Goal: Navigation & Orientation: Find specific page/section

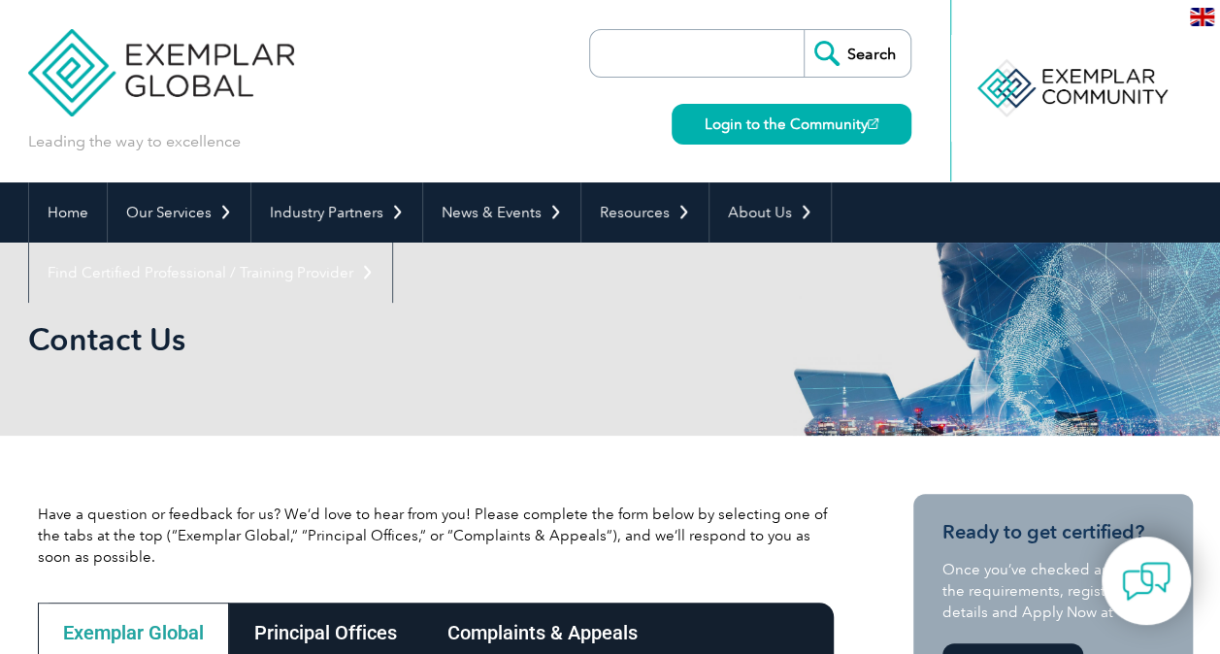
click at [1199, 19] on img at bounding box center [1202, 17] width 24 height 18
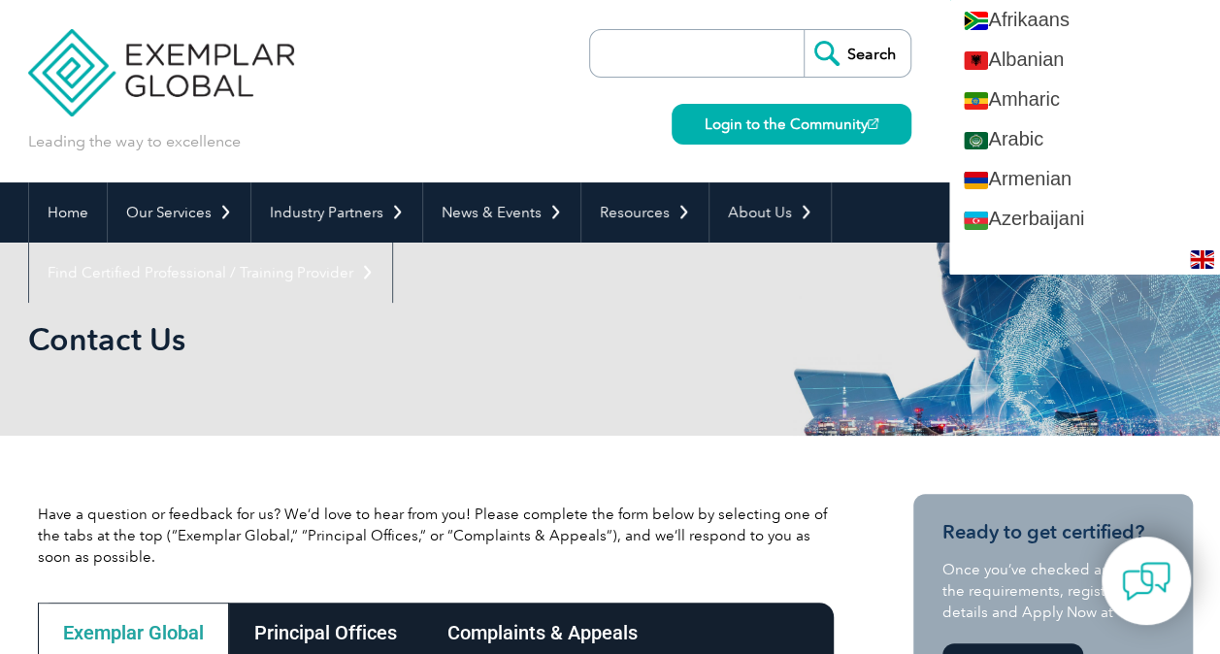
click at [869, 17] on div "Search Login to the Community" at bounding box center [750, 91] width 322 height 182
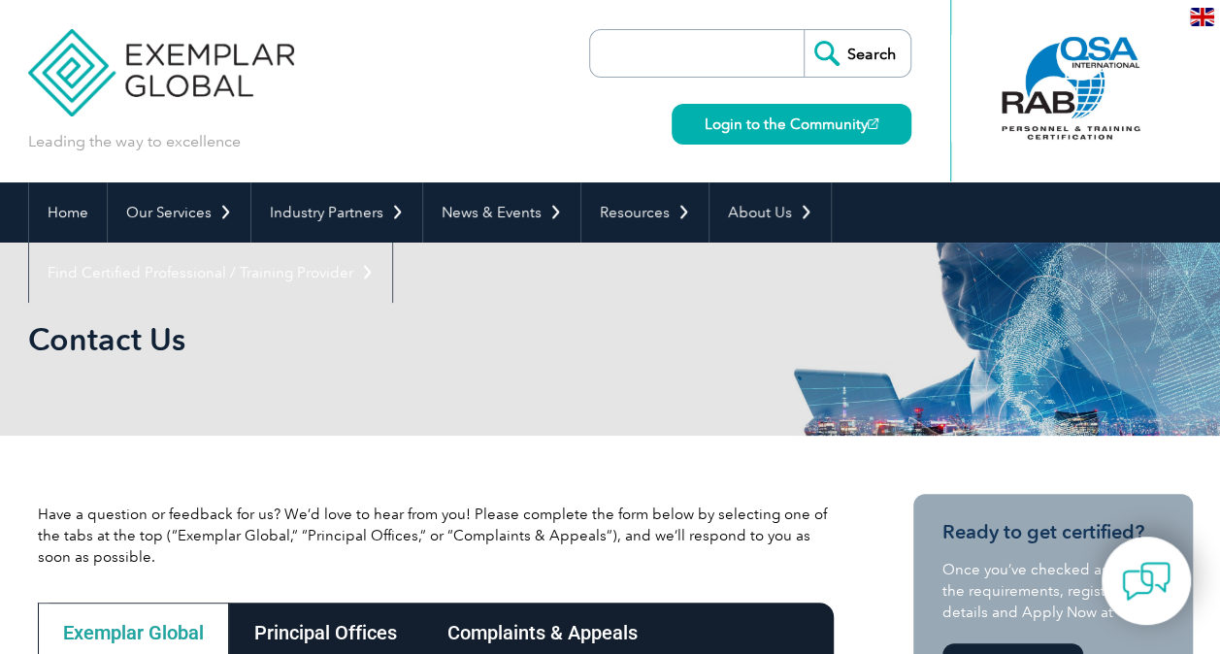
click at [788, 43] on input "search" at bounding box center [702, 53] width 204 height 47
click at [75, 208] on link "Home" at bounding box center [68, 212] width 78 height 60
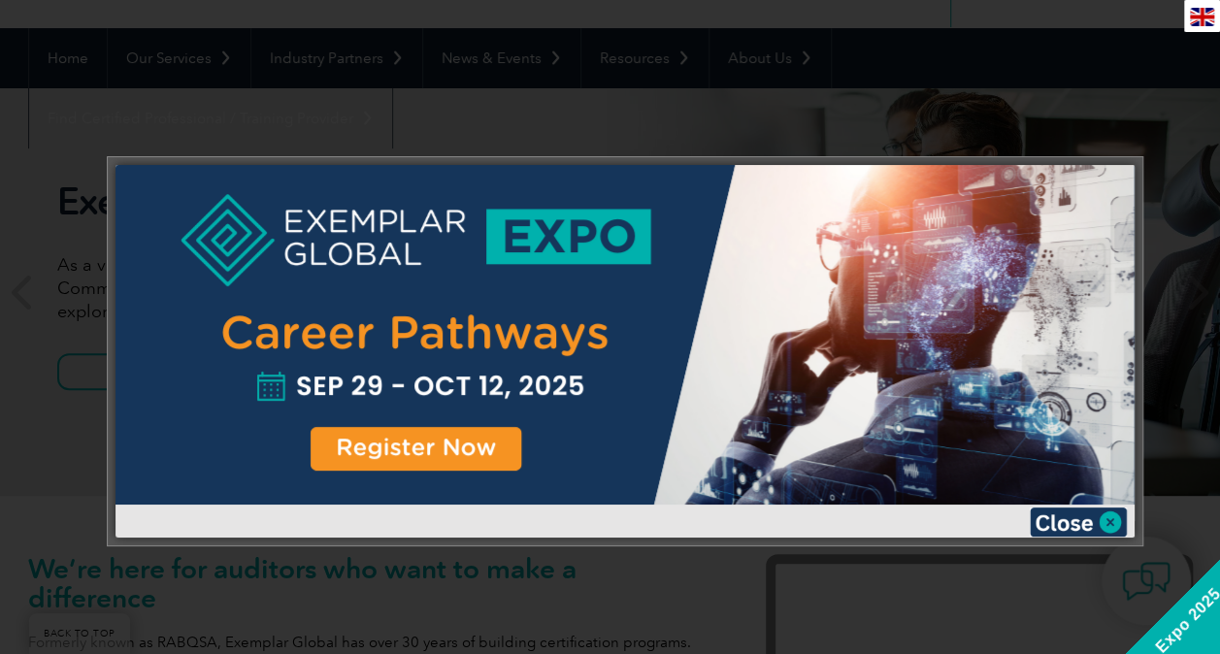
scroll to position [291, 0]
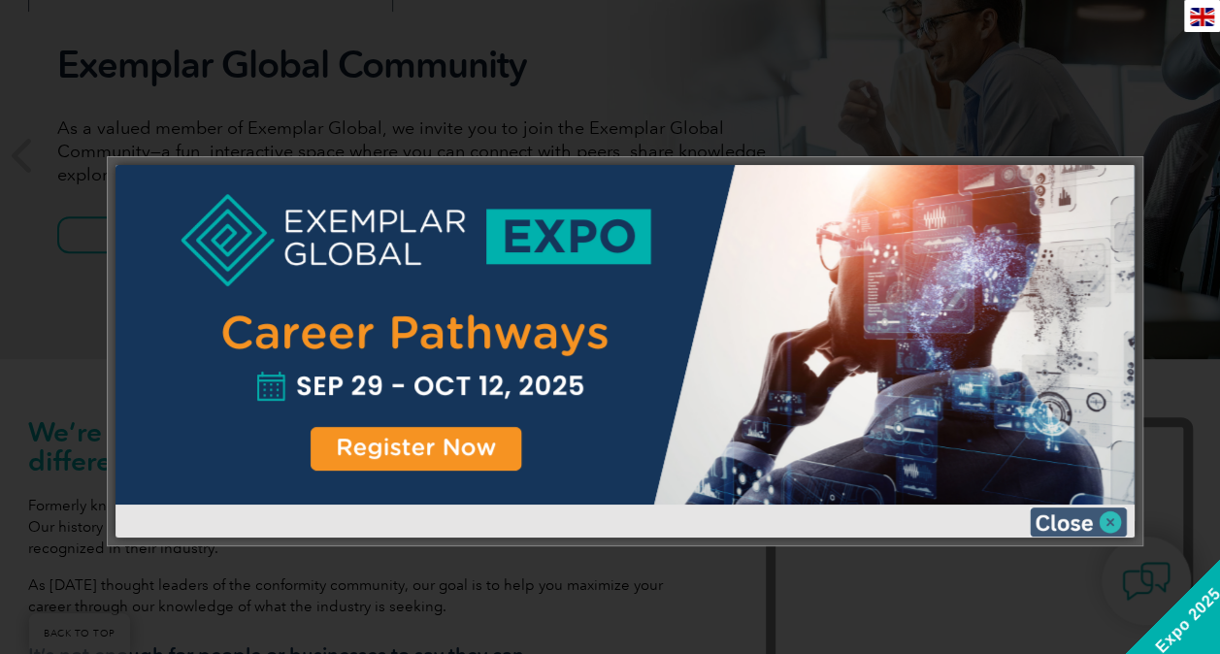
click at [1075, 521] on img at bounding box center [1078, 521] width 97 height 29
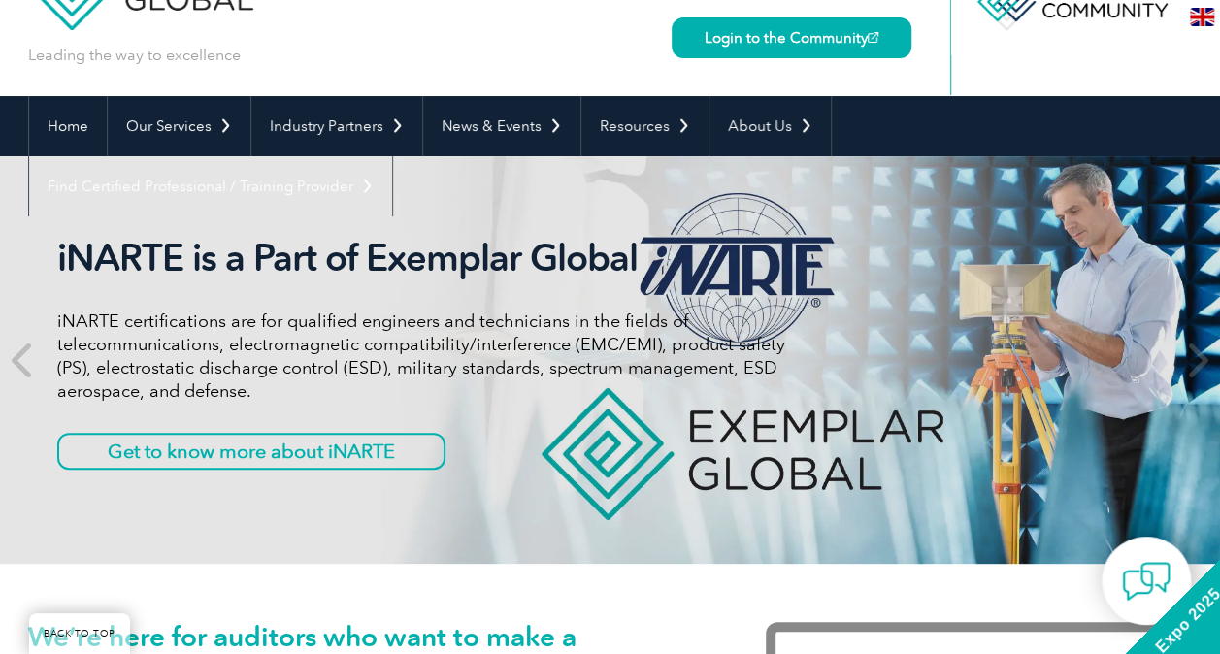
scroll to position [0, 0]
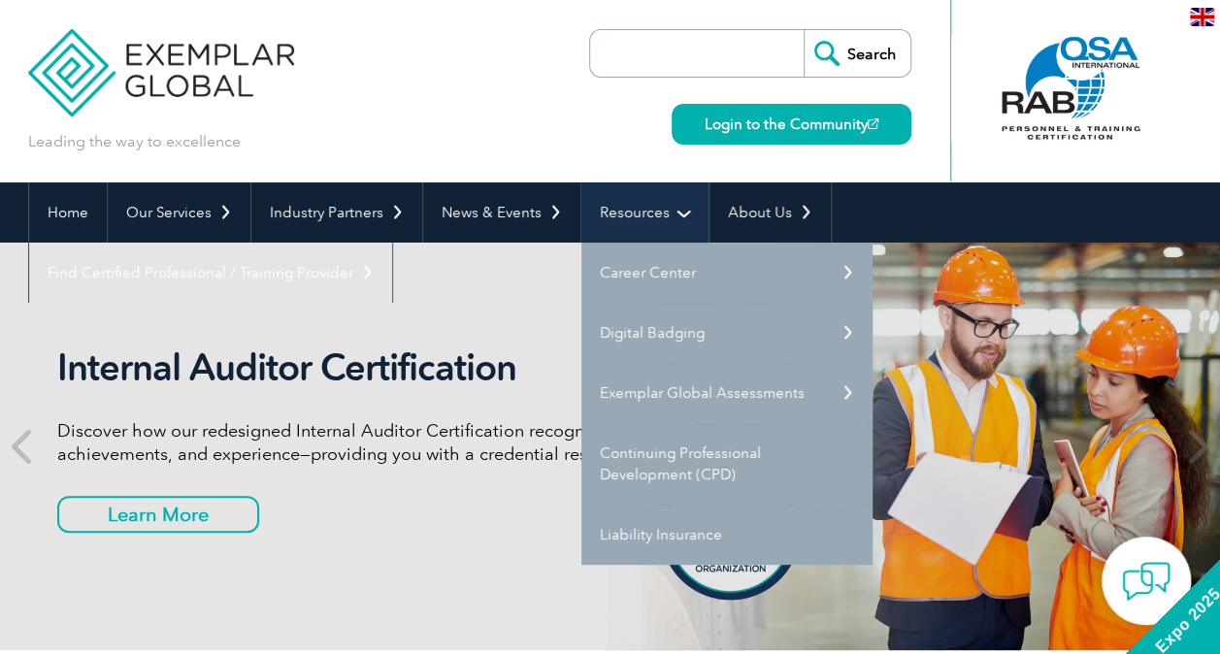
click at [631, 208] on link "Resources" at bounding box center [644, 212] width 127 height 60
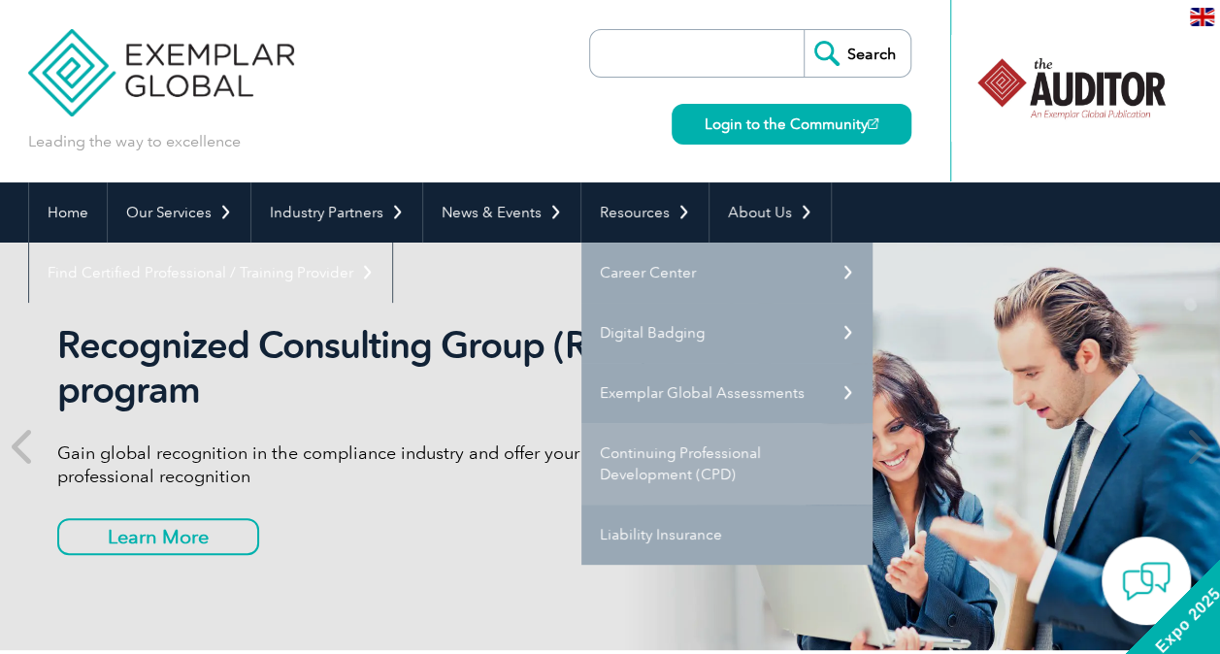
click at [633, 442] on link "Continuing Professional Development (CPD)" at bounding box center [726, 464] width 291 height 82
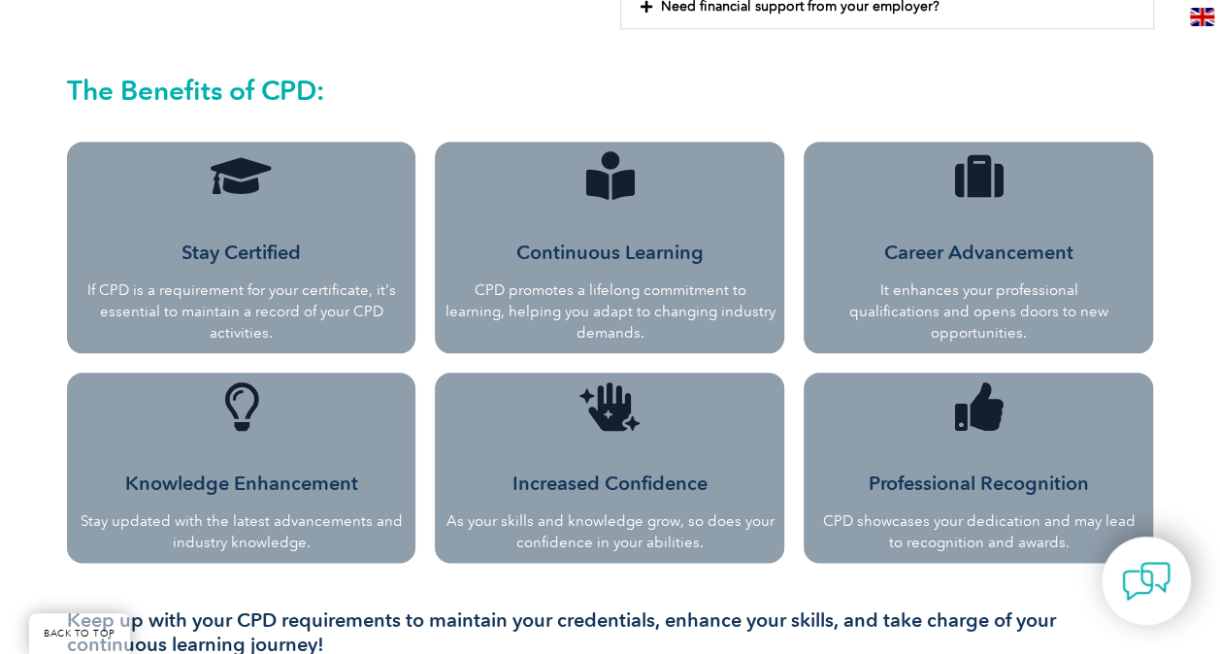
scroll to position [970, 0]
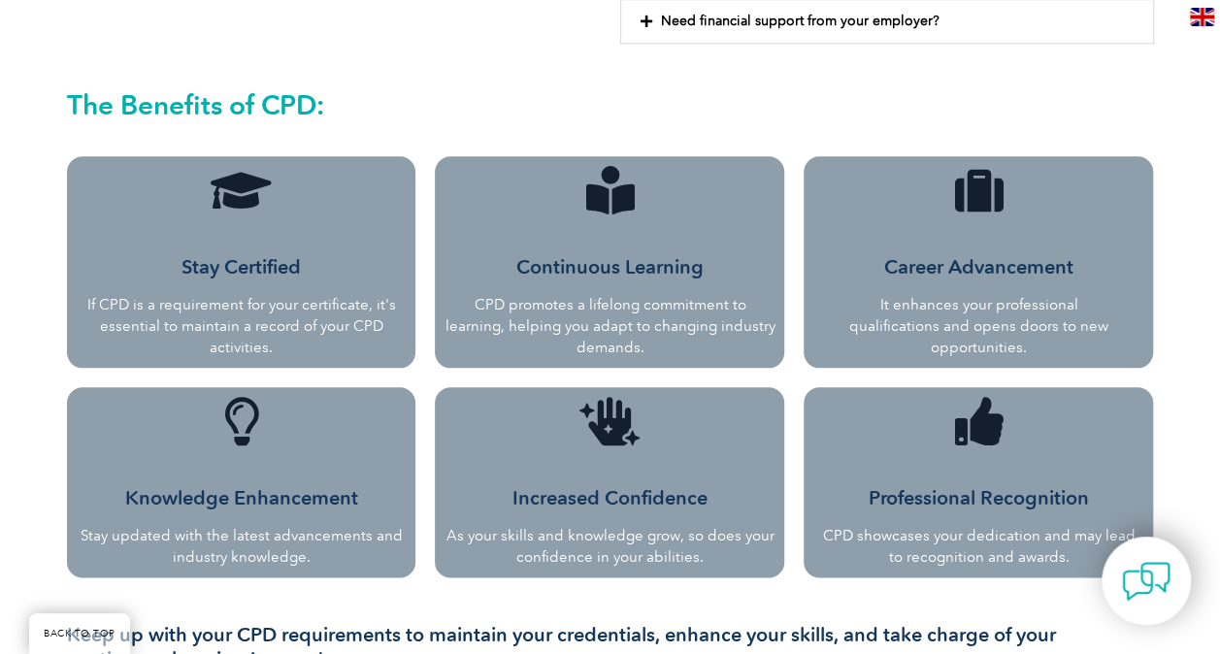
click at [926, 245] on div "Career Advancement It enhances your professional qualifications and opens doors…" at bounding box center [978, 293] width 272 height 129
click at [631, 202] on icon at bounding box center [609, 190] width 49 height 49
click at [607, 260] on span "Continuous Learning" at bounding box center [609, 266] width 187 height 23
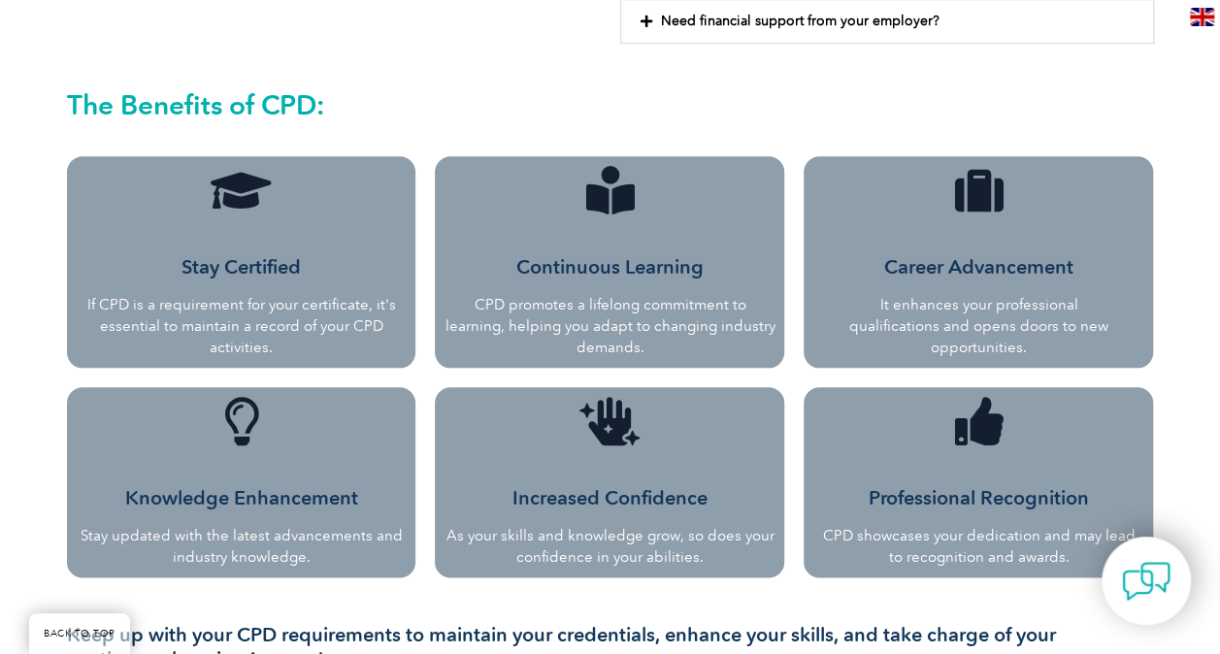
drag, startPoint x: 607, startPoint y: 260, endPoint x: 615, endPoint y: 423, distance: 163.2
click at [615, 423] on icon at bounding box center [609, 421] width 49 height 49
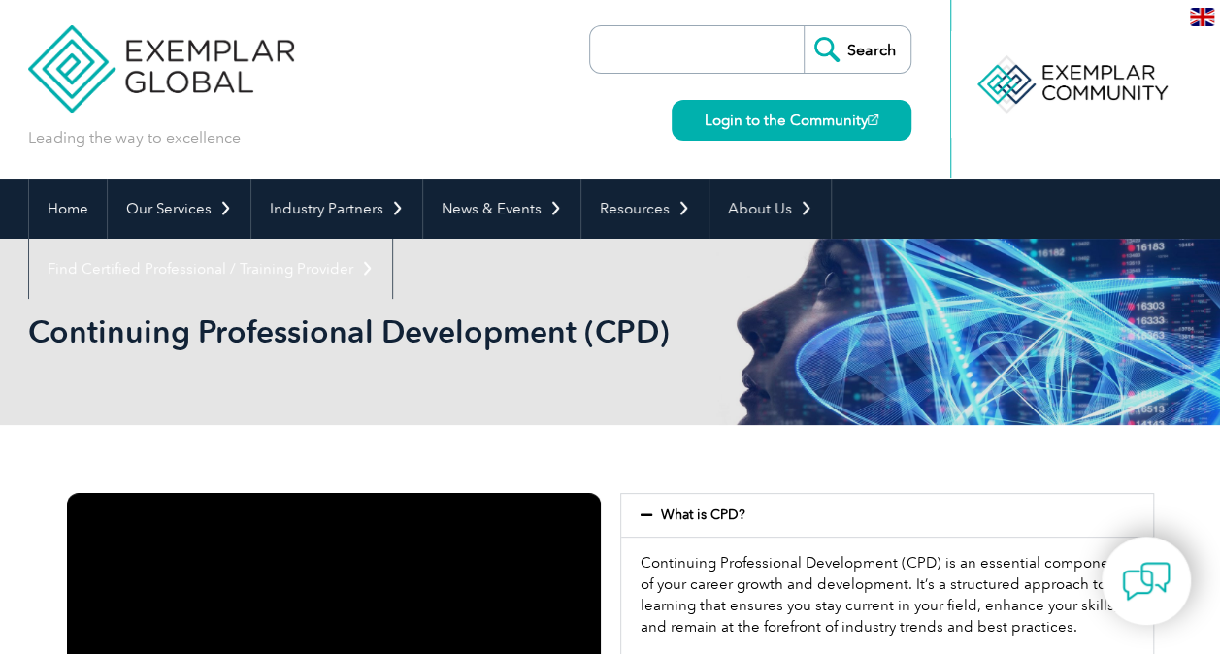
scroll to position [0, 0]
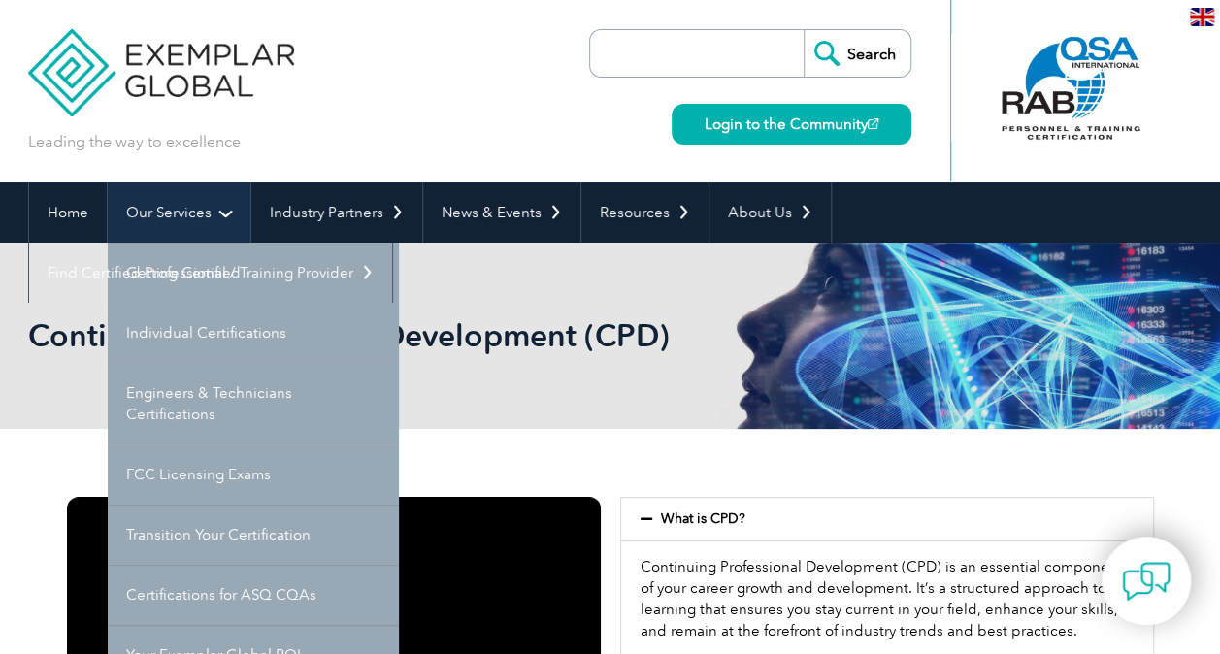
click at [208, 217] on link "Our Services" at bounding box center [179, 212] width 143 height 60
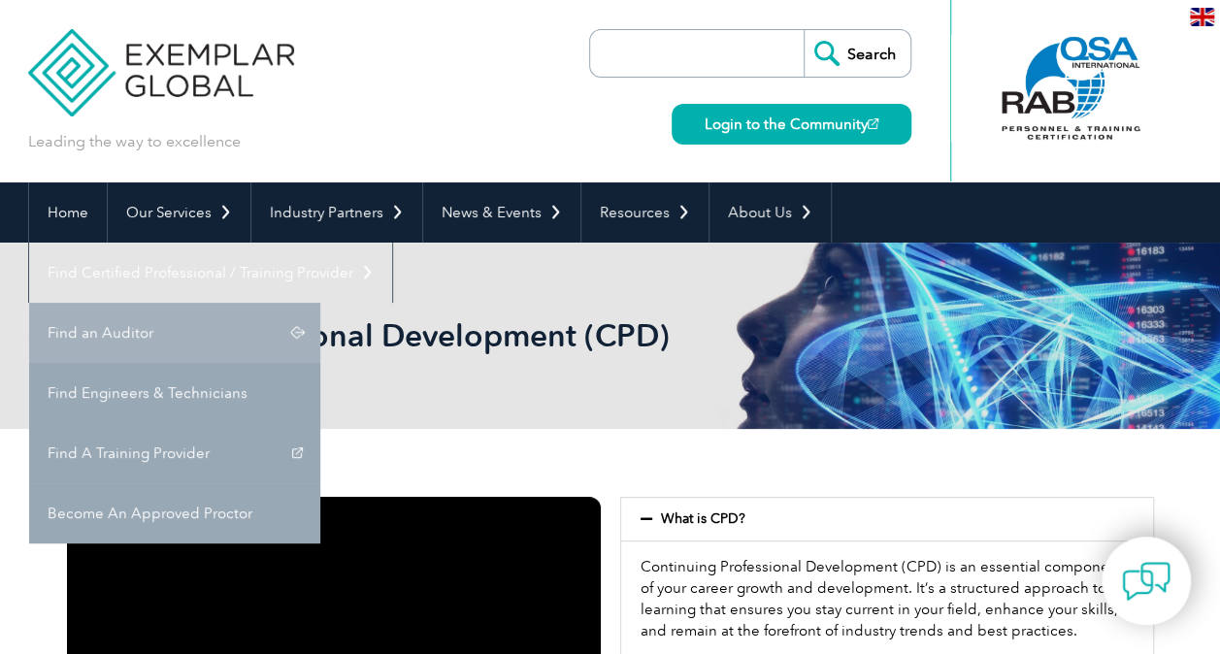
click at [320, 303] on link "Find an Auditor" at bounding box center [174, 333] width 291 height 60
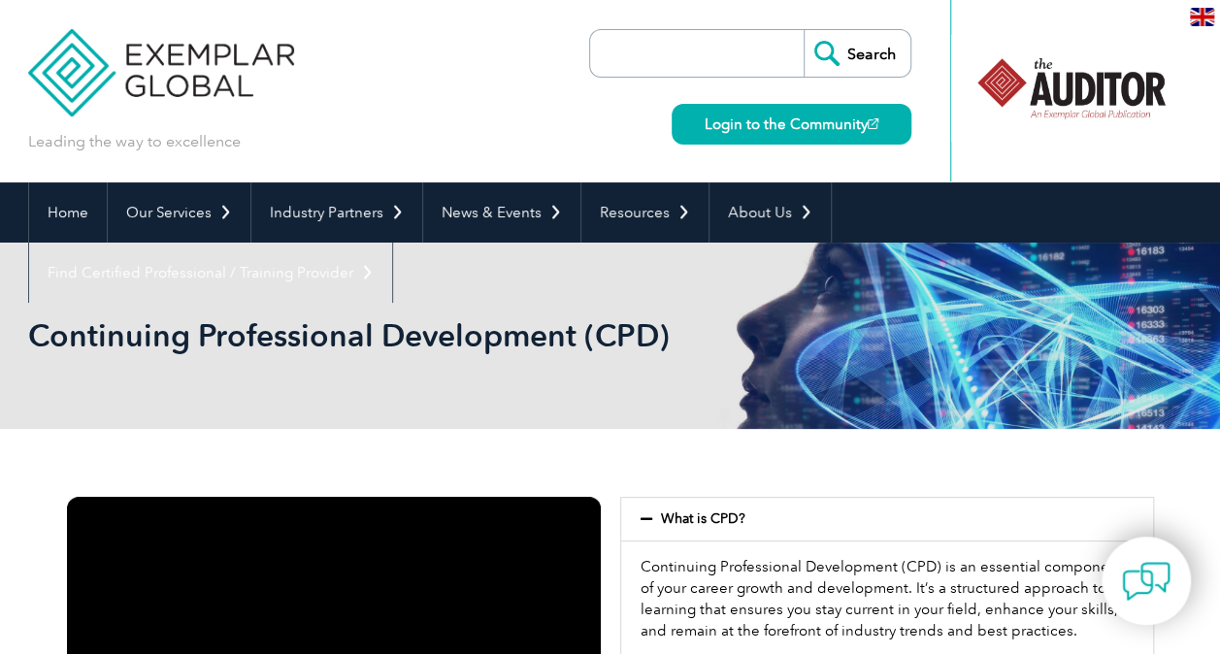
click at [1050, 87] on div at bounding box center [1070, 88] width 193 height 107
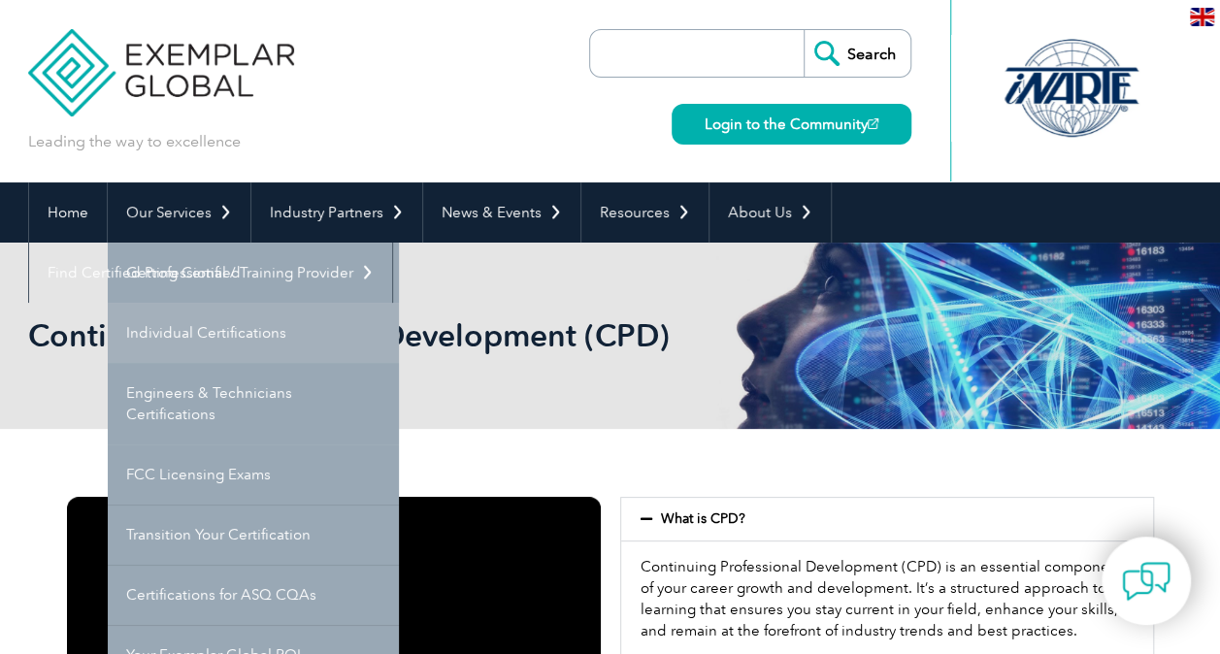
click at [223, 330] on link "Individual Certifications" at bounding box center [253, 333] width 291 height 60
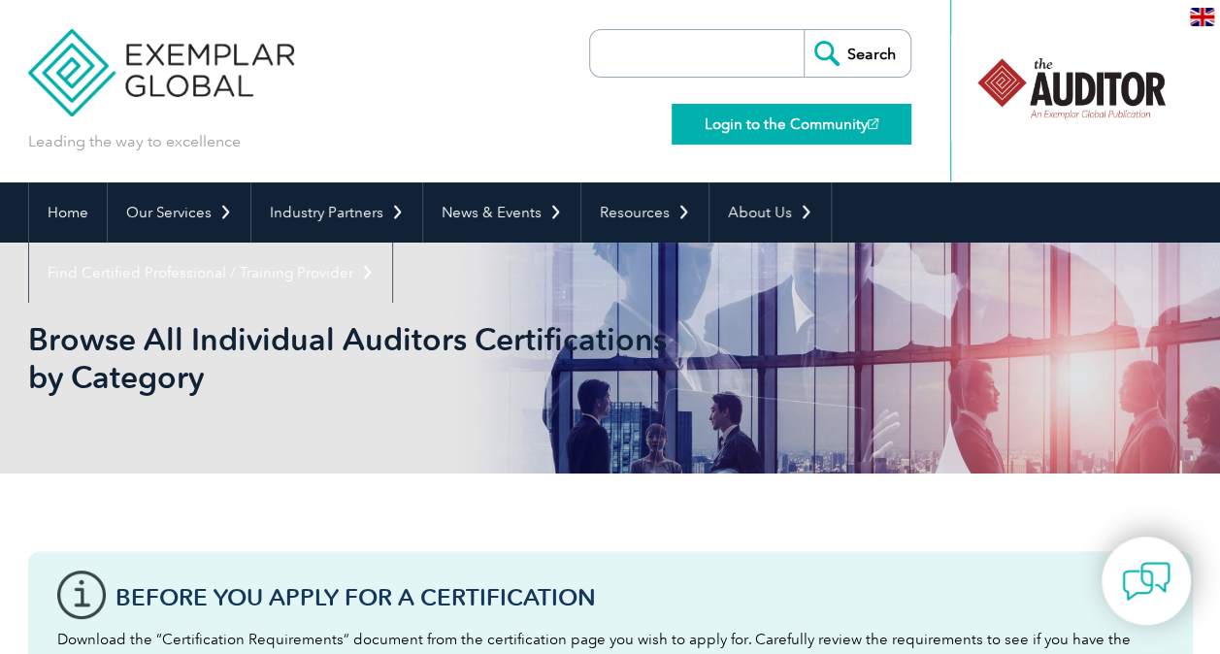
click at [720, 126] on link "Login to the Community" at bounding box center [791, 124] width 240 height 41
